Goal: Use online tool/utility: Utilize a website feature to perform a specific function

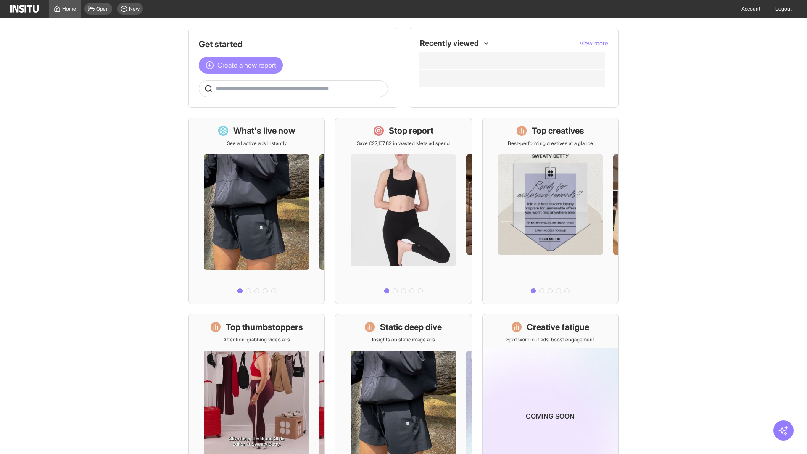
click at [243, 65] on span "Create a new report" at bounding box center [246, 65] width 59 height 10
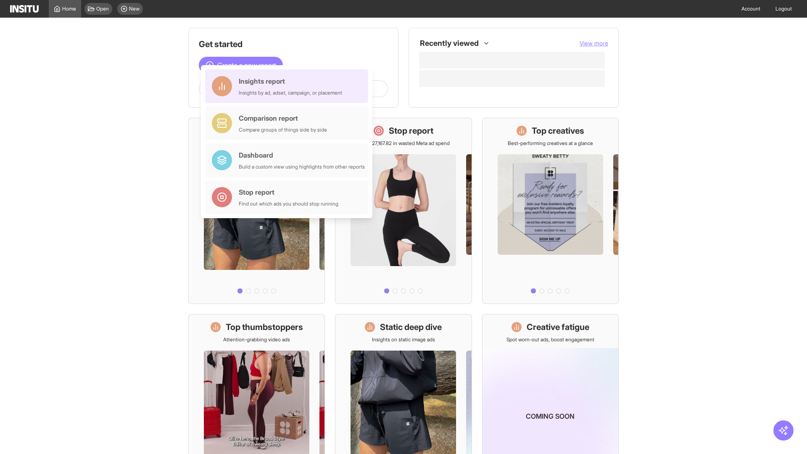
click at [289, 86] on div "Insights report Insights by ad, adset, campaign, or placement" at bounding box center [290, 86] width 103 height 20
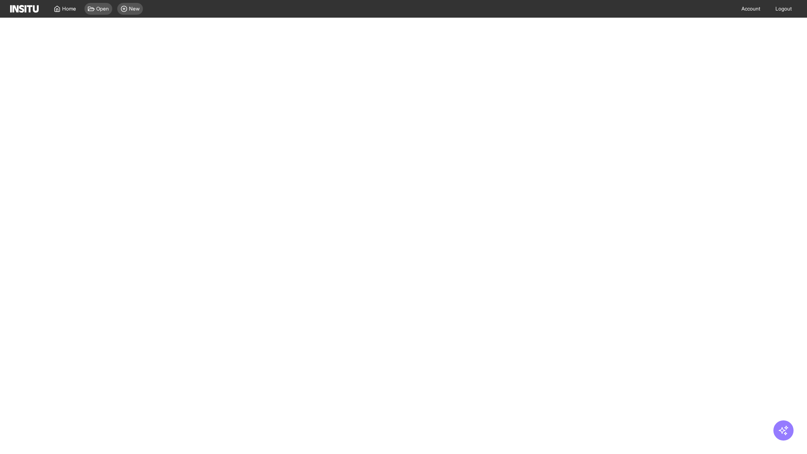
select select "**"
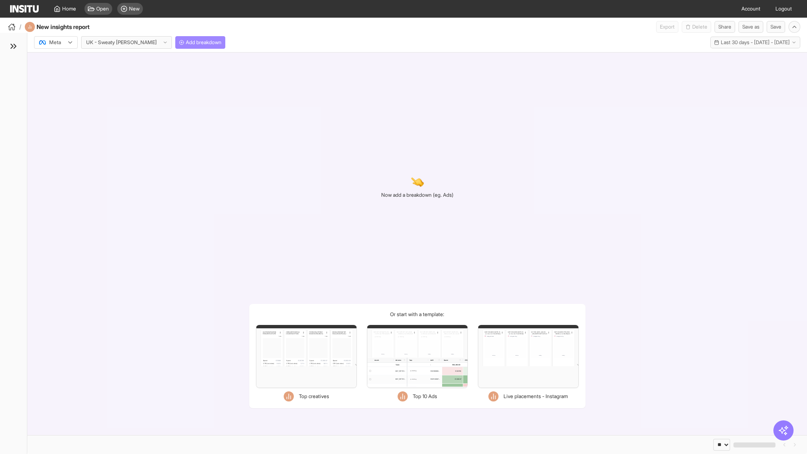
click at [186, 42] on span "Add breakdown" at bounding box center [204, 42] width 36 height 7
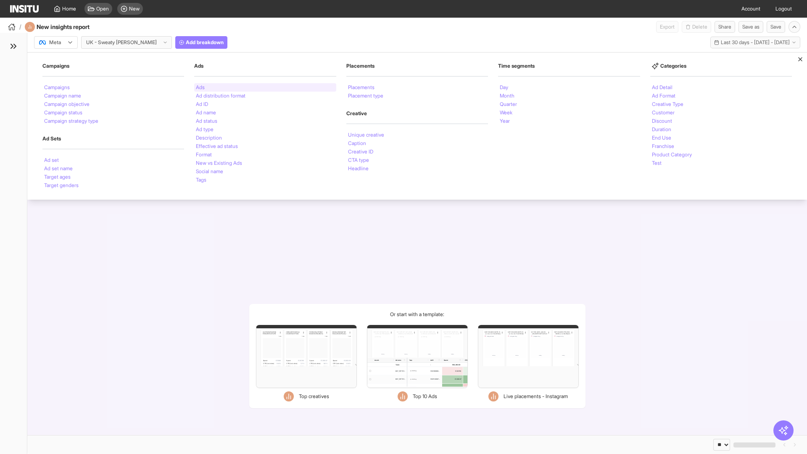
click at [200, 87] on li "Ads" at bounding box center [200, 87] width 9 height 5
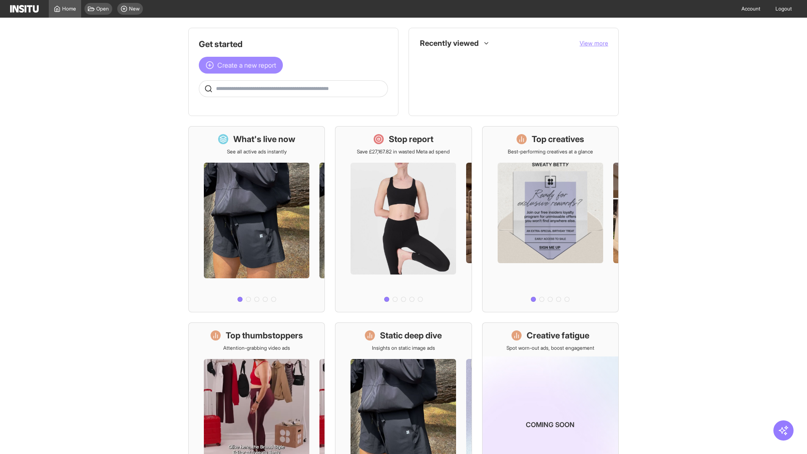
click at [243, 65] on span "Create a new report" at bounding box center [246, 65] width 59 height 10
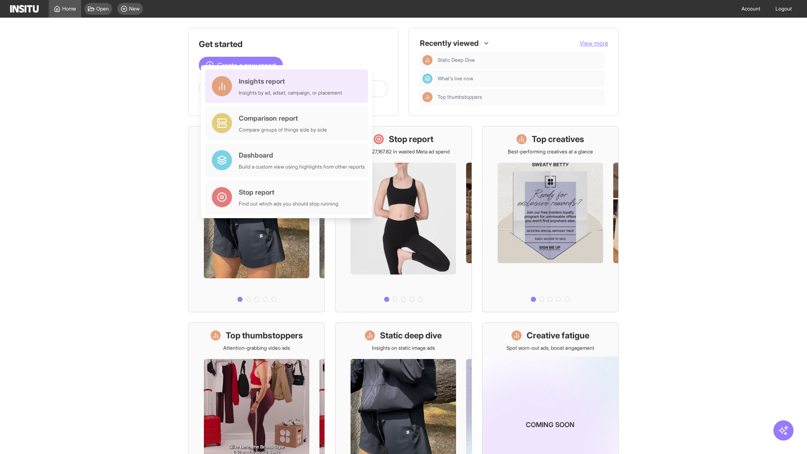
click at [289, 86] on div "Insights report Insights by ad, adset, campaign, or placement" at bounding box center [290, 86] width 103 height 20
